Goal: Use online tool/utility: Use online tool/utility

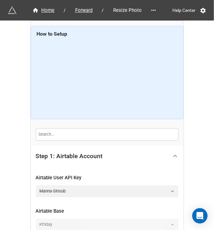
click at [176, 154] on icon at bounding box center [175, 156] width 7 height 7
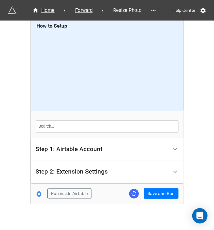
scroll to position [13, 0]
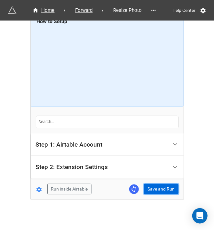
click at [165, 188] on button "Save and Run" at bounding box center [161, 189] width 35 height 11
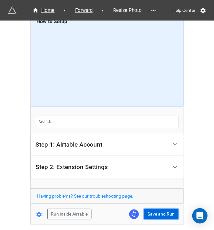
click at [153, 210] on button "Save and Run" at bounding box center [161, 214] width 35 height 11
click at [156, 209] on button "Save and Run" at bounding box center [161, 214] width 35 height 11
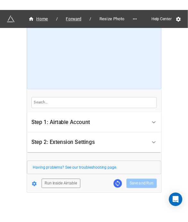
scroll to position [38, 0]
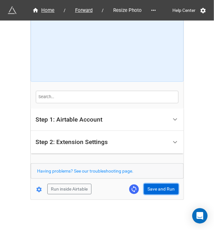
click at [149, 188] on button "Save and Run" at bounding box center [161, 189] width 35 height 11
click at [160, 182] on form "How to Setup Step 1: Airtable Account Airtable User API Key Manna-Sinsub Airtab…" at bounding box center [107, 91] width 153 height 206
click at [159, 188] on button "Save and Run" at bounding box center [161, 189] width 35 height 11
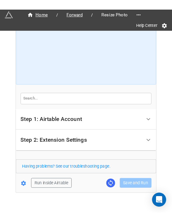
scroll to position [40, 0]
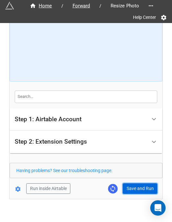
click at [137, 188] on button "Save and Run" at bounding box center [140, 189] width 35 height 11
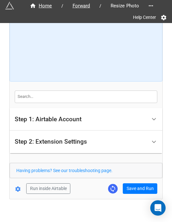
click at [137, 193] on div "Home / Forward / Resize Photo Help Center How to Setup Step 1: Airtable Account…" at bounding box center [86, 91] width 153 height 216
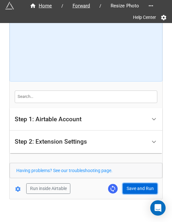
click at [138, 186] on button "Save and Run" at bounding box center [140, 189] width 35 height 11
click at [137, 191] on button "Save and Run" at bounding box center [140, 189] width 35 height 11
click at [130, 190] on button "Save and Run" at bounding box center [140, 189] width 35 height 11
drag, startPoint x: 138, startPoint y: 182, endPoint x: 147, endPoint y: 184, distance: 9.8
click at [138, 184] on button "Save and Run" at bounding box center [140, 189] width 35 height 11
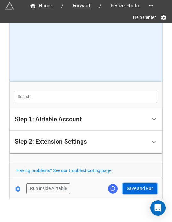
click at [151, 184] on button "Save and Run" at bounding box center [140, 189] width 35 height 11
click at [131, 188] on button "Save and Run" at bounding box center [140, 189] width 35 height 11
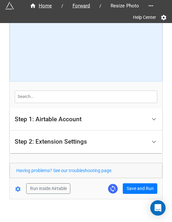
click at [106, 207] on div "Home / Forward / Resize Photo Help Center How to Setup Step 1: Airtable Account…" at bounding box center [86, 95] width 154 height 271
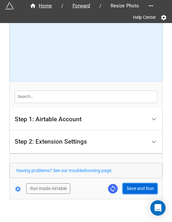
click at [128, 191] on button "Save and Run" at bounding box center [140, 189] width 35 height 11
drag, startPoint x: 133, startPoint y: 190, endPoint x: 165, endPoint y: 203, distance: 34.4
click at [133, 190] on button "Save and Run" at bounding box center [140, 189] width 35 height 11
click at [128, 186] on button "Save and Run" at bounding box center [140, 189] width 35 height 11
drag, startPoint x: 133, startPoint y: 185, endPoint x: 142, endPoint y: 190, distance: 10.2
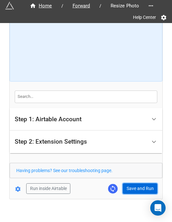
click at [133, 185] on button "Save and Run" at bounding box center [140, 189] width 35 height 11
click at [135, 185] on button "Save and Run" at bounding box center [140, 189] width 35 height 11
click at [140, 188] on button "Save and Run" at bounding box center [140, 189] width 35 height 11
click at [137, 191] on button "Save and Run" at bounding box center [140, 189] width 35 height 11
click at [133, 188] on button "Save and Run" at bounding box center [140, 189] width 35 height 11
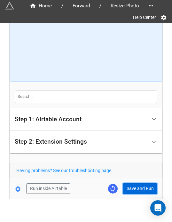
click at [132, 186] on button "Save and Run" at bounding box center [140, 189] width 35 height 11
click at [132, 190] on button "Save and Run" at bounding box center [140, 189] width 35 height 11
click at [142, 191] on button "Save and Run" at bounding box center [140, 189] width 35 height 11
click at [137, 184] on button "Save and Run" at bounding box center [140, 189] width 35 height 11
click at [135, 189] on button "Save and Run" at bounding box center [140, 189] width 35 height 11
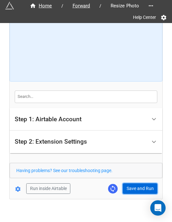
click at [141, 189] on button "Save and Run" at bounding box center [140, 189] width 35 height 11
click at [129, 186] on button "Save and Run" at bounding box center [140, 189] width 35 height 11
click at [135, 184] on button "Save and Run" at bounding box center [140, 189] width 35 height 11
click at [130, 188] on button "Save and Run" at bounding box center [140, 189] width 35 height 11
click at [130, 186] on button "Save and Run" at bounding box center [140, 189] width 35 height 11
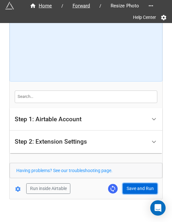
click at [132, 184] on button "Save and Run" at bounding box center [140, 189] width 35 height 11
click at [129, 189] on button "Save and Run" at bounding box center [140, 189] width 35 height 11
click at [134, 190] on button "Save and Run" at bounding box center [140, 189] width 35 height 11
click at [132, 192] on button "Save and Run" at bounding box center [140, 189] width 35 height 11
click at [131, 191] on button "Save and Run" at bounding box center [140, 189] width 35 height 11
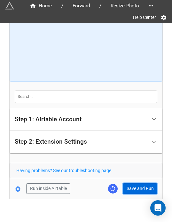
click at [136, 188] on button "Save and Run" at bounding box center [140, 189] width 35 height 11
click at [129, 191] on button "Save and Run" at bounding box center [140, 189] width 35 height 11
click at [133, 186] on button "Save and Run" at bounding box center [140, 189] width 35 height 11
click at [127, 193] on button "Save and Run" at bounding box center [140, 189] width 35 height 11
click at [139, 188] on button "Save and Run" at bounding box center [140, 189] width 35 height 11
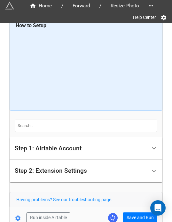
scroll to position [47, 0]
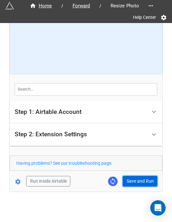
click at [130, 177] on button "Save and Run" at bounding box center [140, 181] width 35 height 11
click at [142, 180] on button "Save and Run" at bounding box center [140, 181] width 35 height 11
click at [134, 178] on button "Save and Run" at bounding box center [140, 181] width 35 height 11
click at [138, 180] on button "Save and Run" at bounding box center [140, 181] width 35 height 11
click at [140, 181] on button "Save and Run" at bounding box center [140, 181] width 35 height 11
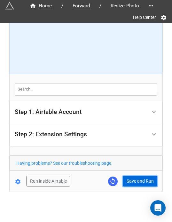
click at [136, 182] on button "Save and Run" at bounding box center [140, 181] width 35 height 11
click at [131, 181] on button "Save and Run" at bounding box center [140, 181] width 35 height 11
click at [135, 177] on button "Save and Run" at bounding box center [140, 181] width 35 height 11
click at [136, 179] on button "Save and Run" at bounding box center [140, 181] width 35 height 11
click at [140, 179] on button "Save and Run" at bounding box center [140, 181] width 35 height 11
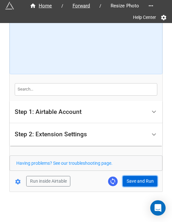
click at [132, 181] on button "Save and Run" at bounding box center [140, 181] width 35 height 11
drag, startPoint x: 133, startPoint y: 180, endPoint x: 120, endPoint y: 219, distance: 41.0
click at [133, 180] on button "Save and Run" at bounding box center [140, 181] width 35 height 11
click at [140, 177] on button "Save and Run" at bounding box center [140, 181] width 35 height 11
drag, startPoint x: 137, startPoint y: 183, endPoint x: 165, endPoint y: 175, distance: 28.8
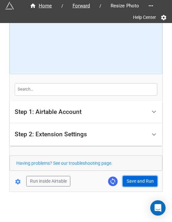
click at [137, 183] on button "Save and Run" at bounding box center [140, 181] width 35 height 11
click at [137, 179] on button "Save and Run" at bounding box center [140, 181] width 35 height 11
click at [138, 183] on button "Save and Run" at bounding box center [140, 181] width 35 height 11
click at [143, 178] on button "Save and Run" at bounding box center [140, 181] width 35 height 11
drag, startPoint x: 138, startPoint y: 181, endPoint x: 151, endPoint y: 176, distance: 14.1
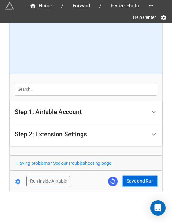
click at [138, 181] on button "Save and Run" at bounding box center [140, 181] width 35 height 11
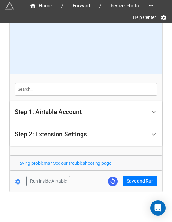
click at [146, 188] on div "Home / Forward / Resize Photo Help Center How to Setup Step 1: Airtable Account…" at bounding box center [86, 84] width 153 height 216
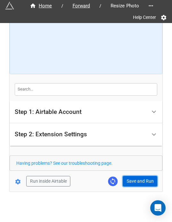
click at [146, 184] on button "Save and Run" at bounding box center [140, 181] width 35 height 11
click at [143, 177] on button "Save and Run" at bounding box center [140, 181] width 35 height 11
click at [129, 179] on button "Save and Run" at bounding box center [140, 181] width 35 height 11
